Goal: Entertainment & Leisure: Browse casually

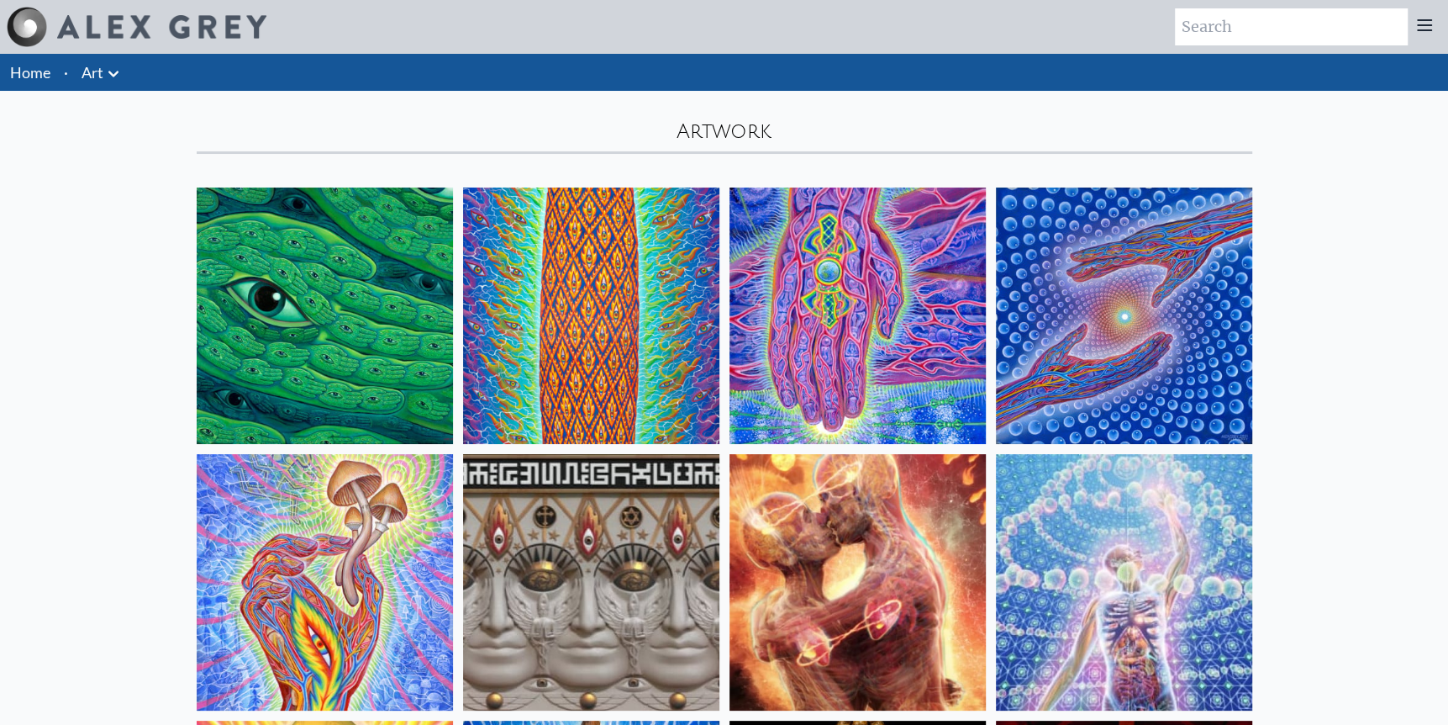
click at [282, 290] on img at bounding box center [325, 315] width 256 height 256
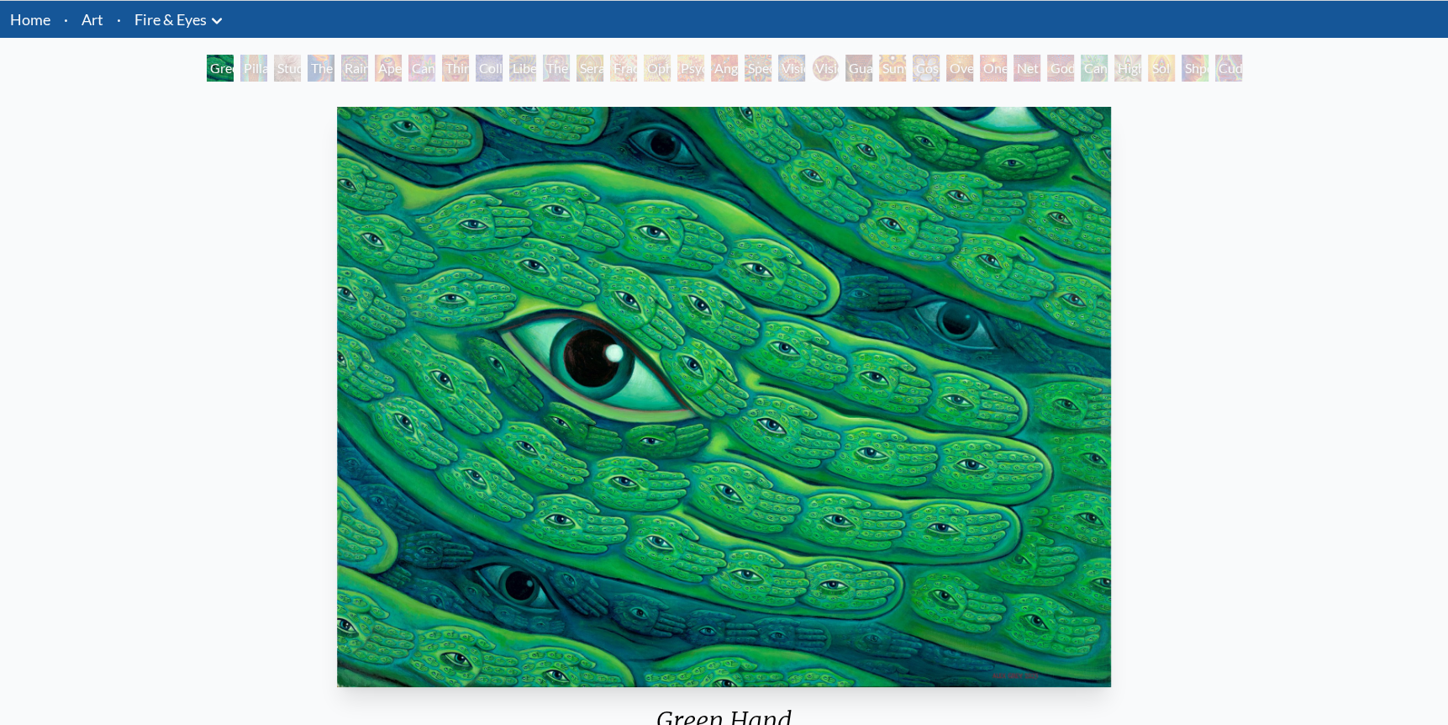
scroll to position [35, 0]
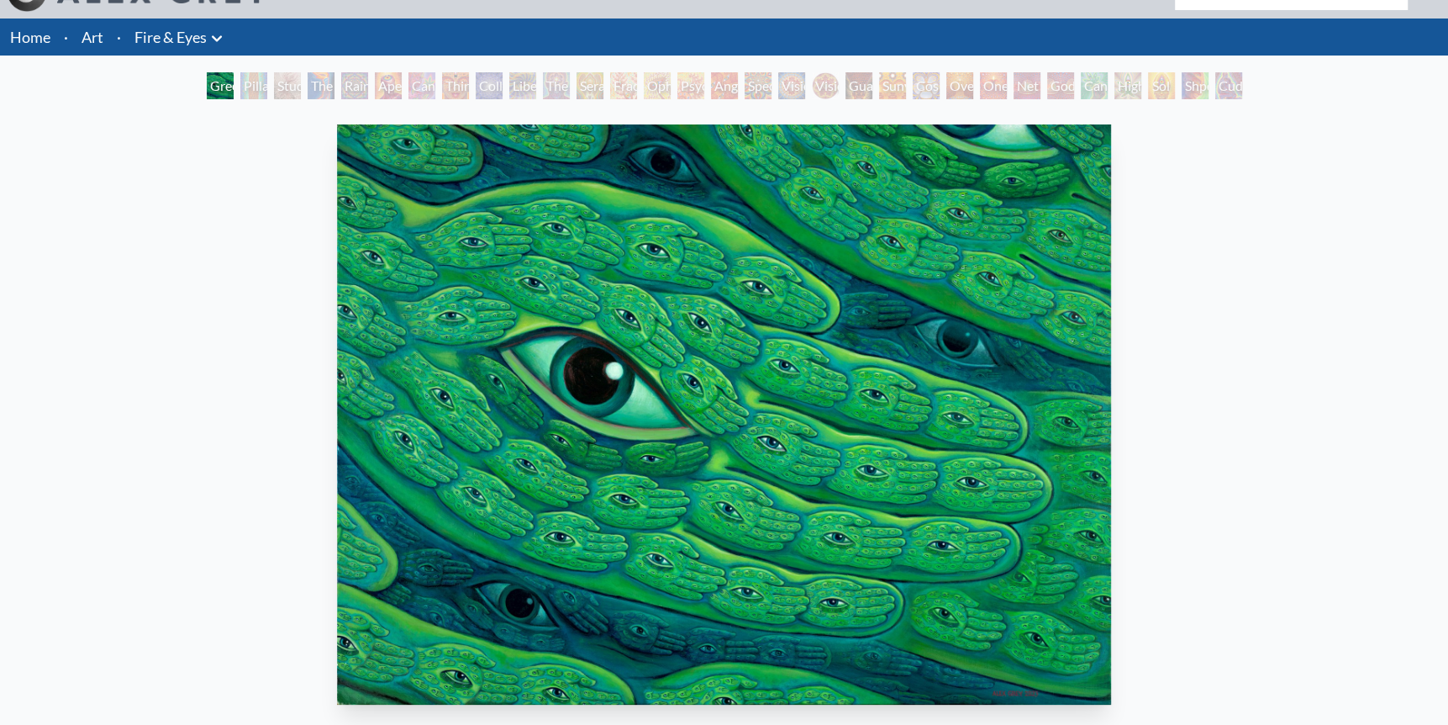
click at [240, 84] on div "Pillar of Awareness" at bounding box center [253, 85] width 27 height 27
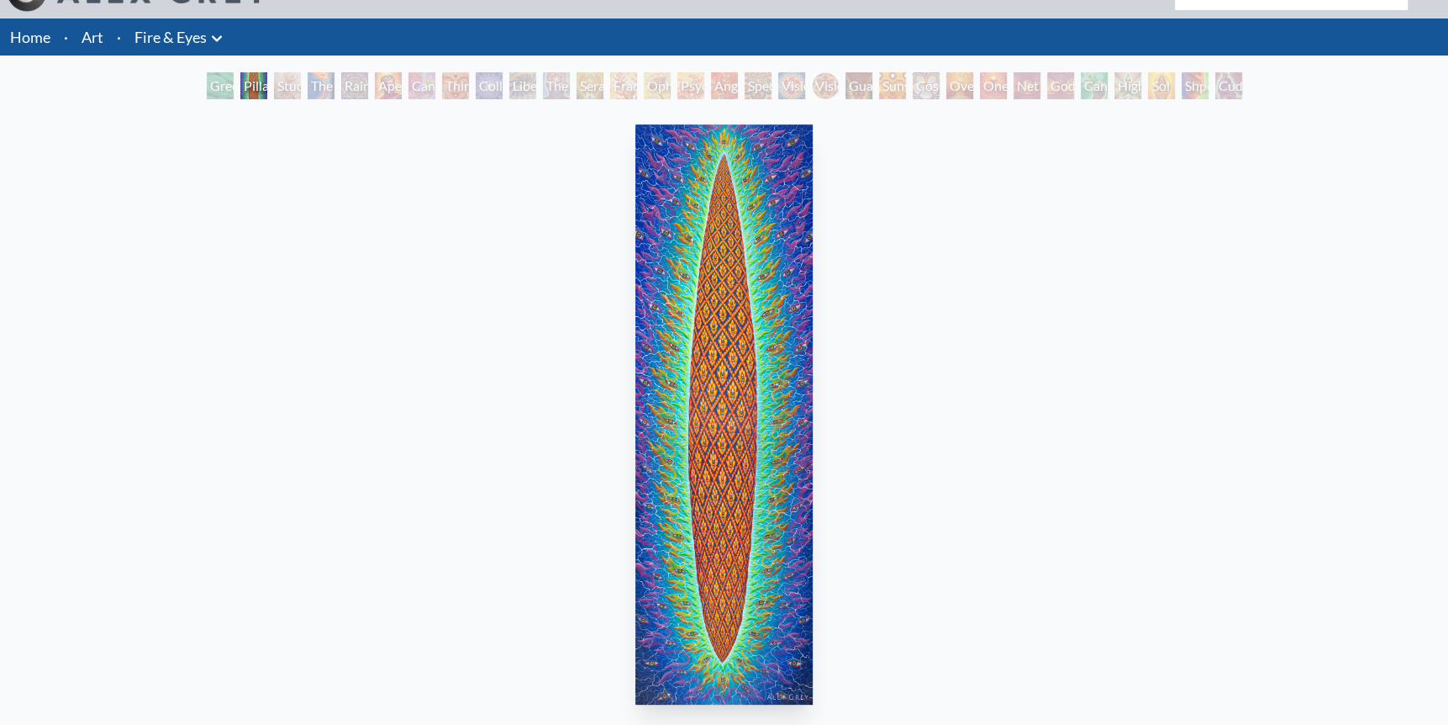
click at [703, 267] on img "2 / 31" at bounding box center [724, 414] width 177 height 580
click at [274, 91] on div "Study for the Great Turn" at bounding box center [287, 85] width 27 height 27
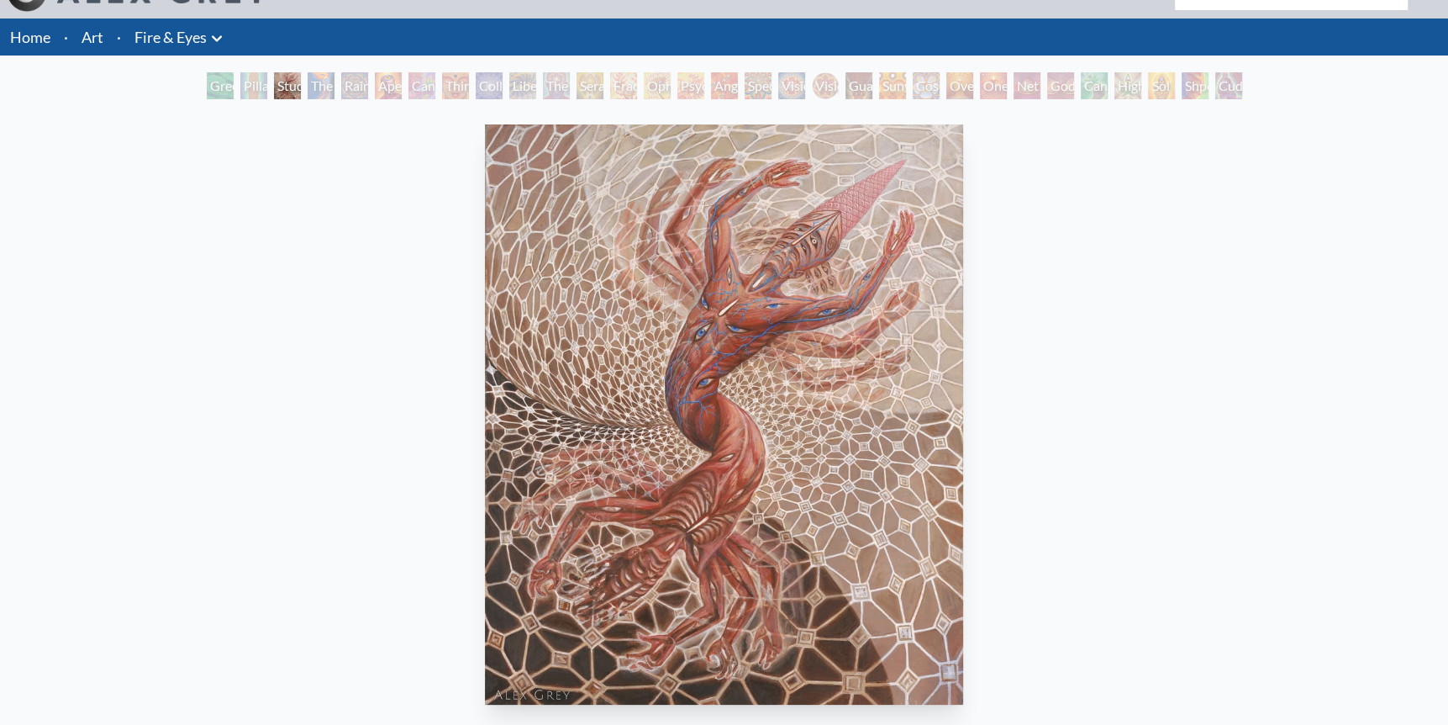
click at [392, 91] on div "Aperture" at bounding box center [388, 85] width 27 height 27
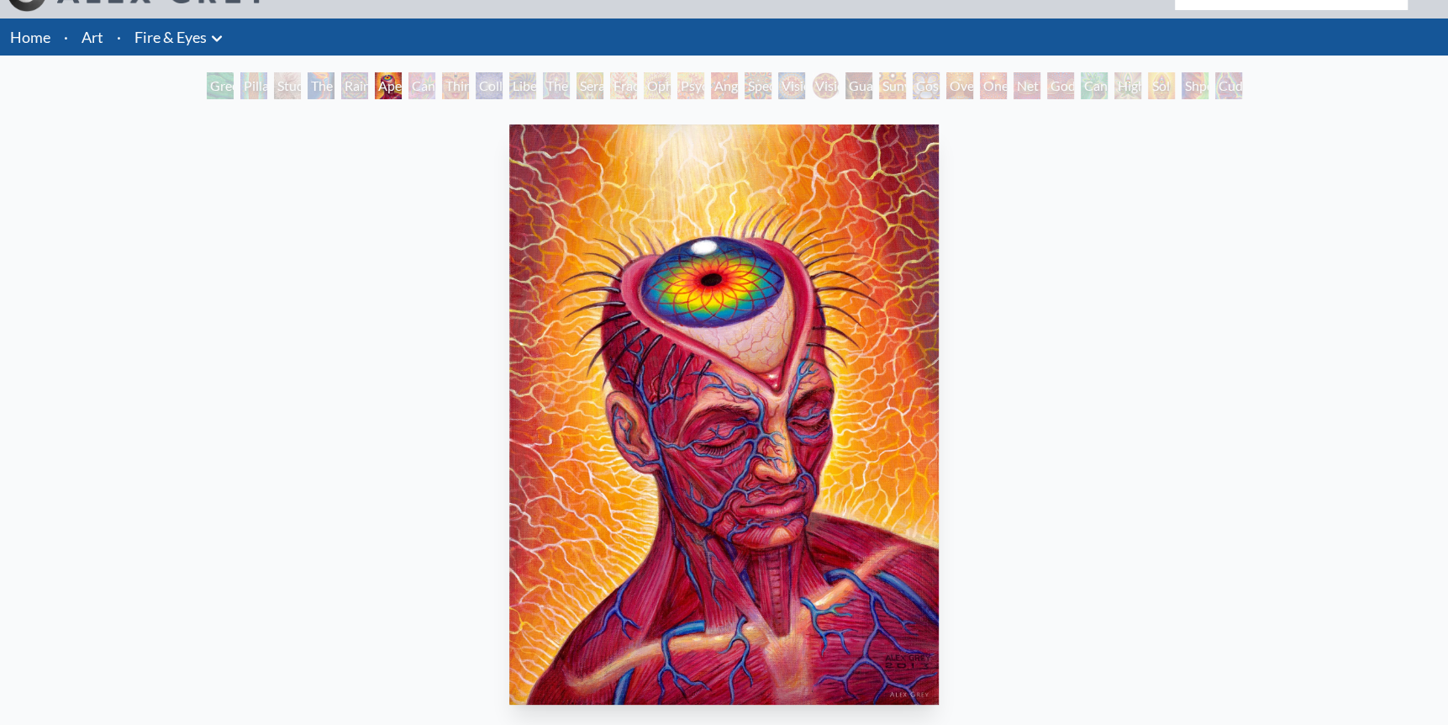
click at [341, 92] on div "Rainbow Eye Ripple" at bounding box center [354, 85] width 27 height 27
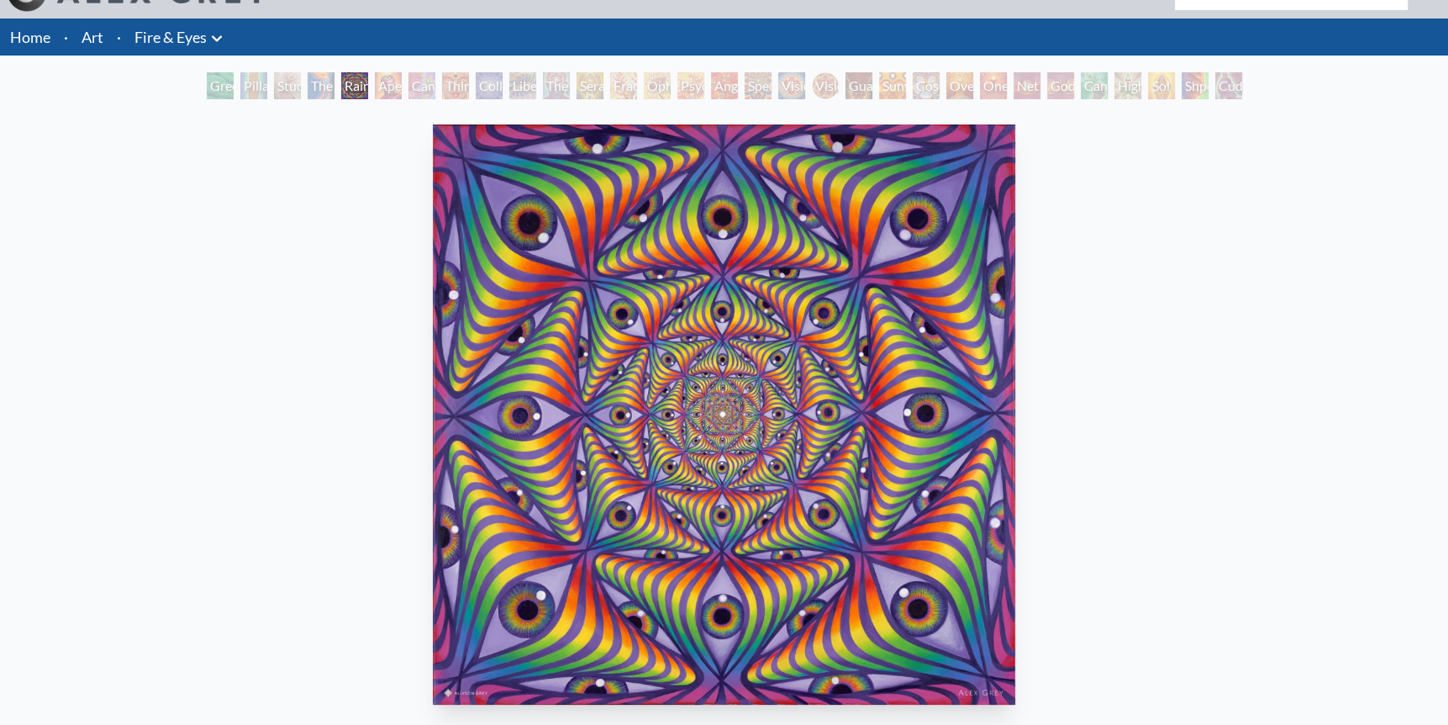
drag, startPoint x: 316, startPoint y: 96, endPoint x: 310, endPoint y: 209, distance: 113.6
click at [315, 115] on div "Green Hand Pillar of Awareness Study for the Great Turn The Torch Rainbow Eye R…" at bounding box center [724, 703] width 1448 height 1263
click at [316, 95] on div "The Torch" at bounding box center [321, 85] width 27 height 27
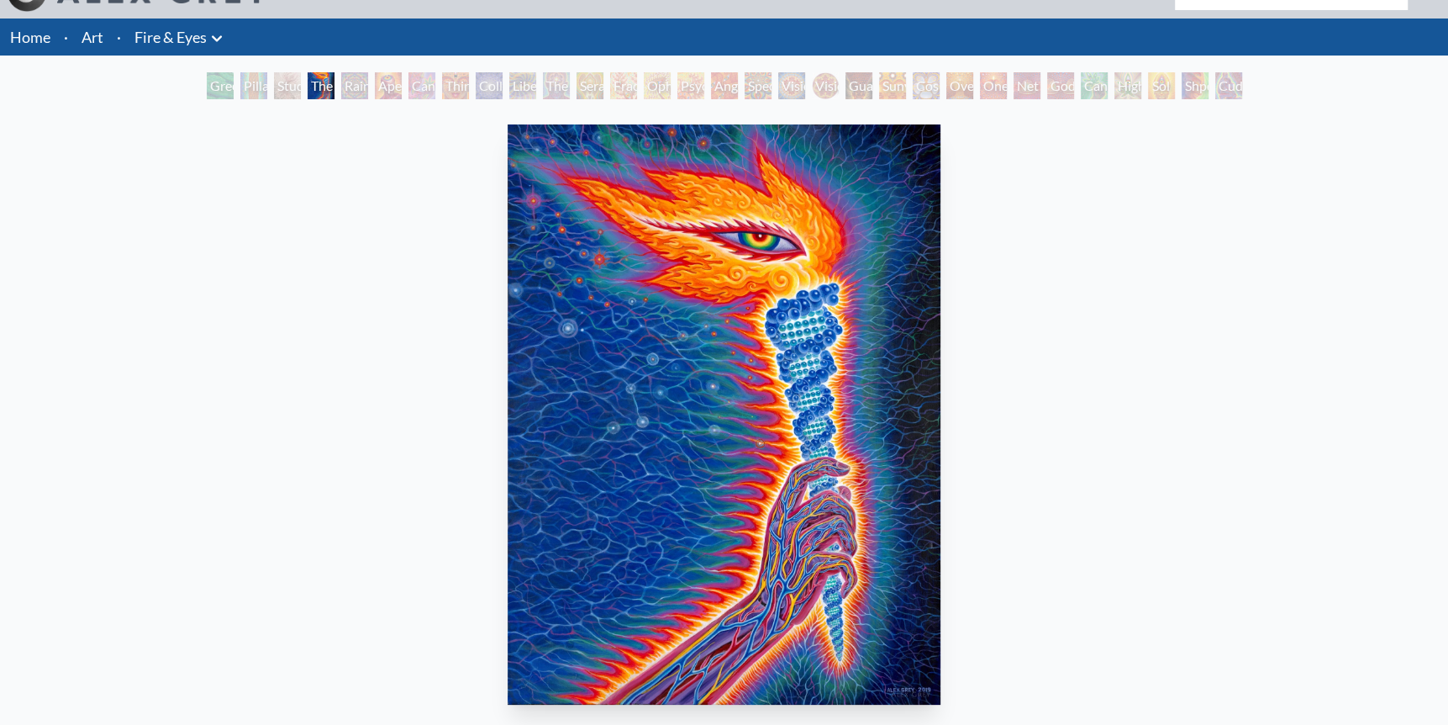
click at [341, 92] on div "Rainbow Eye Ripple" at bounding box center [354, 85] width 27 height 27
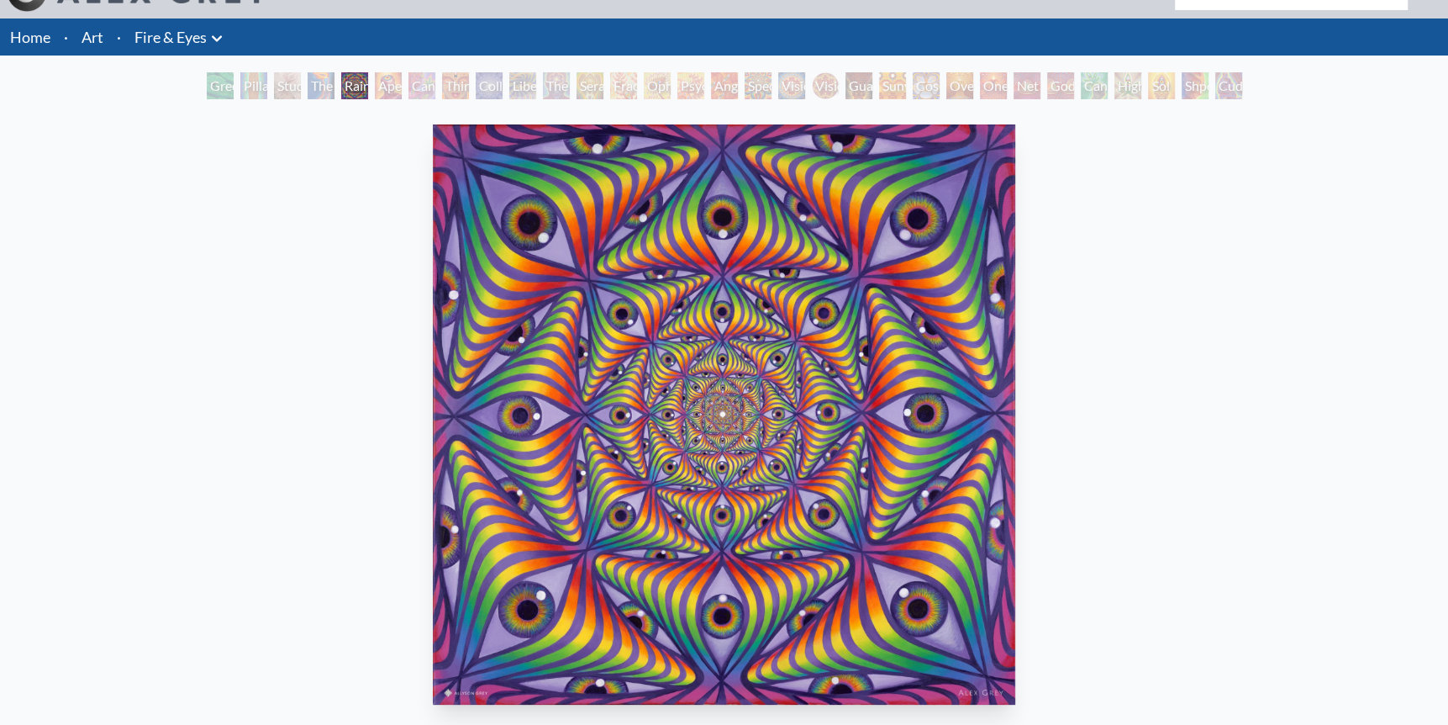
click at [375, 91] on div "Aperture" at bounding box center [388, 85] width 27 height 27
